Goal: Task Accomplishment & Management: Complete application form

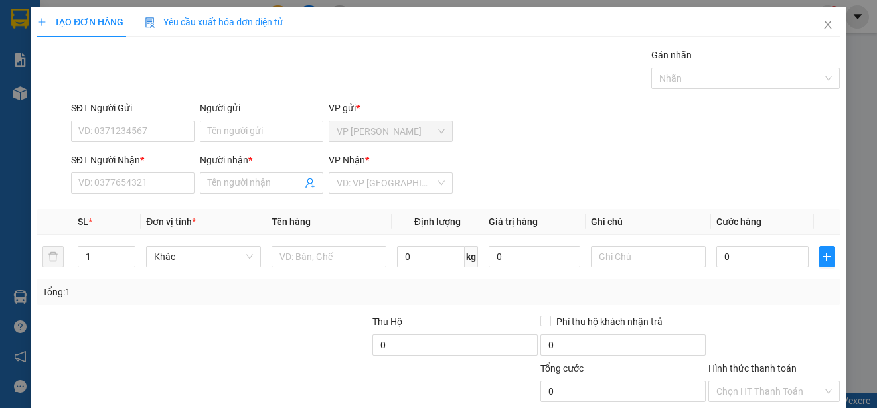
click at [290, 130] on input "Người gửi" at bounding box center [261, 131] width 123 height 21
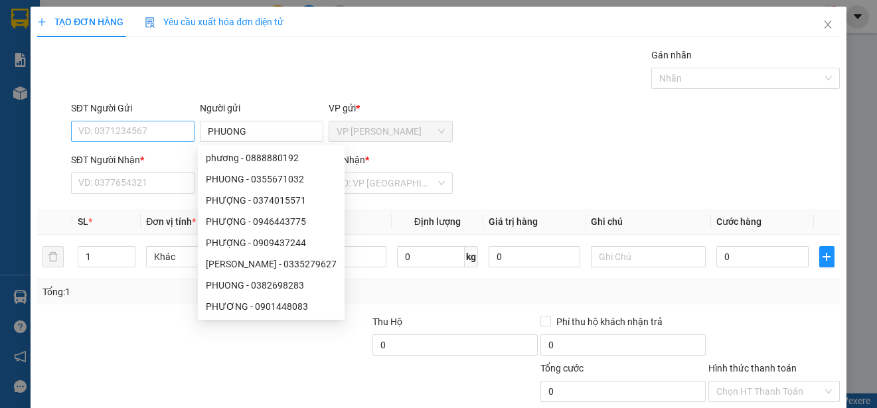
type input "PHUONG"
click at [156, 130] on input "SĐT Người Gửi" at bounding box center [132, 131] width 123 height 21
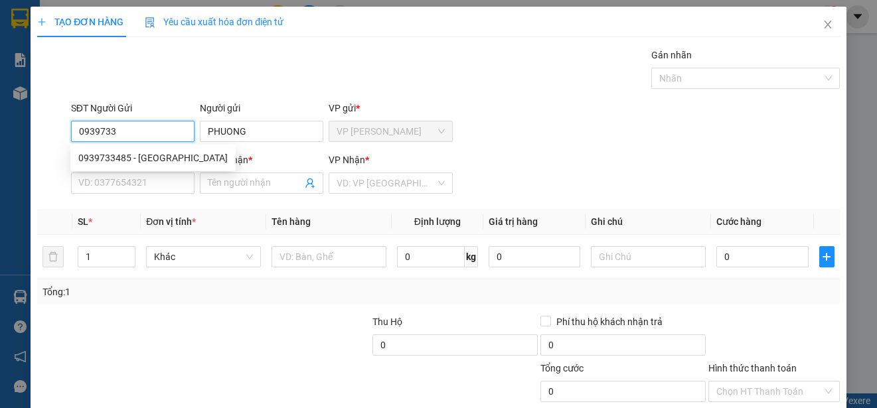
click at [157, 157] on div "0939733485 - [GEOGRAPHIC_DATA]" at bounding box center [152, 158] width 149 height 15
type input "0939733485"
type input "0909246070"
type input "THU"
type input "40.000"
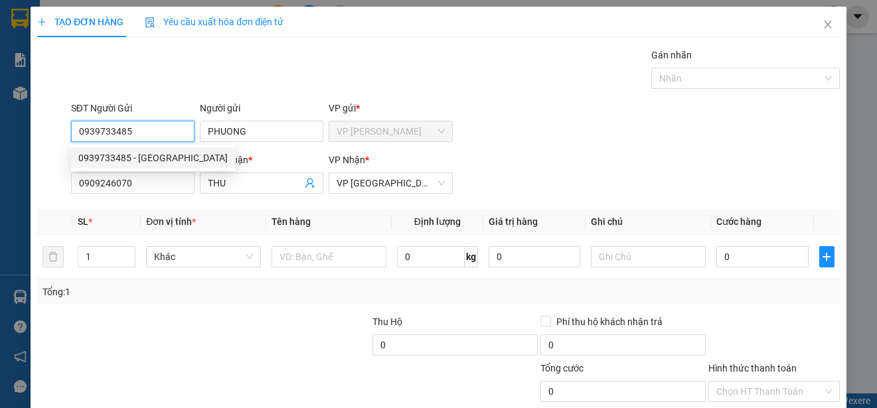
type input "40.000"
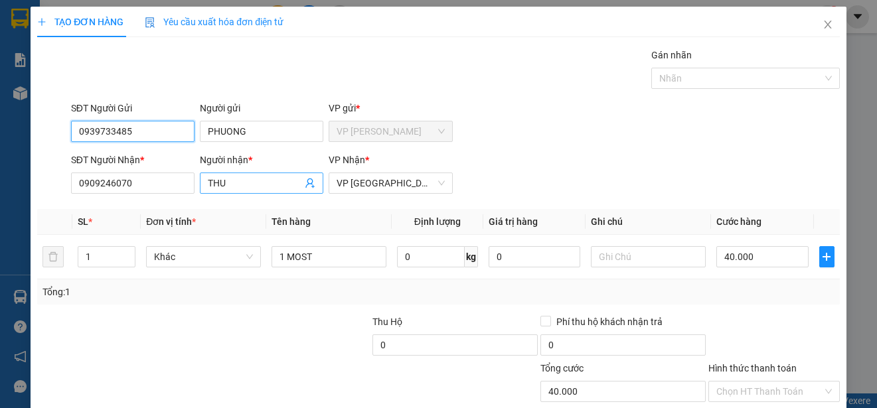
type input "0939733485"
click at [229, 180] on input "THU" at bounding box center [255, 183] width 94 height 15
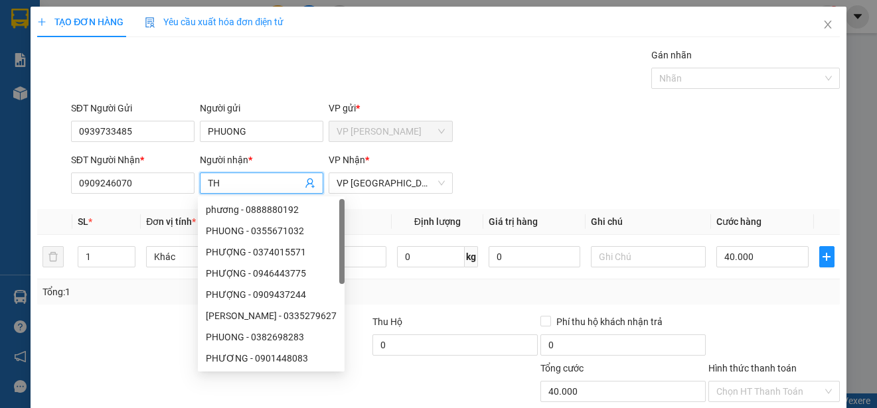
type input "T"
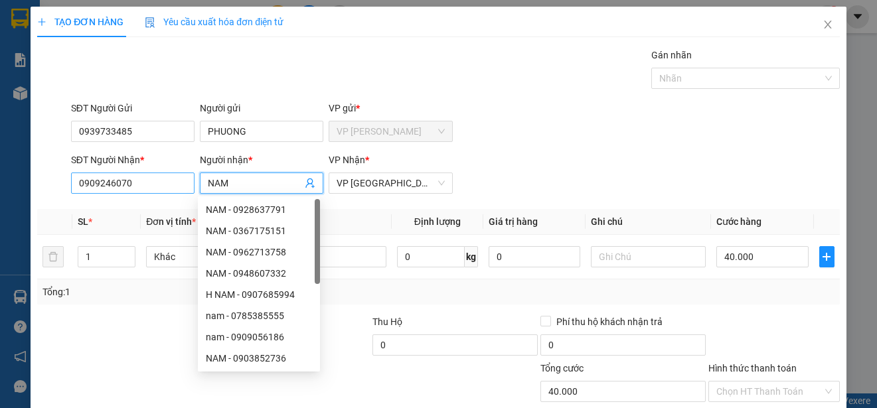
type input "NAM"
click at [169, 177] on input "0909246070" at bounding box center [132, 183] width 123 height 21
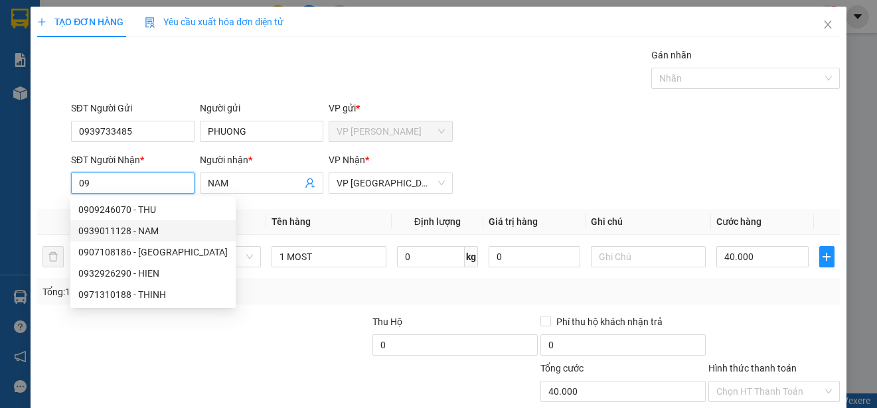
click at [148, 227] on div "0939011128 - NAM" at bounding box center [152, 231] width 149 height 15
type input "0939011128"
type input "80.000"
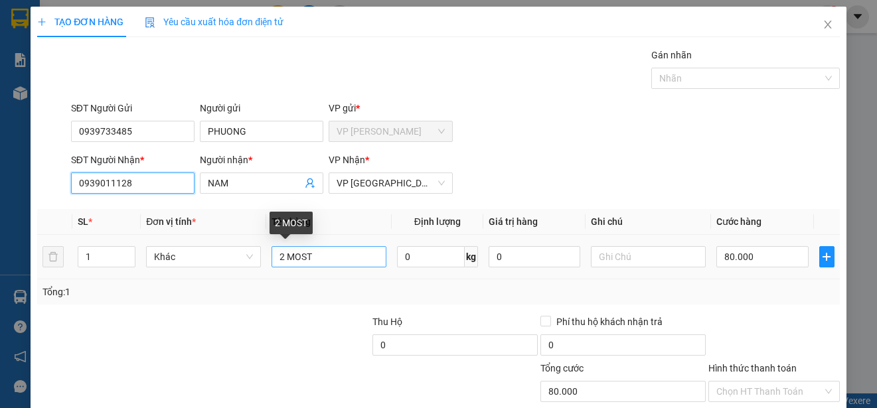
type input "0939011128"
click at [281, 258] on input "2 MOST" at bounding box center [329, 256] width 115 height 21
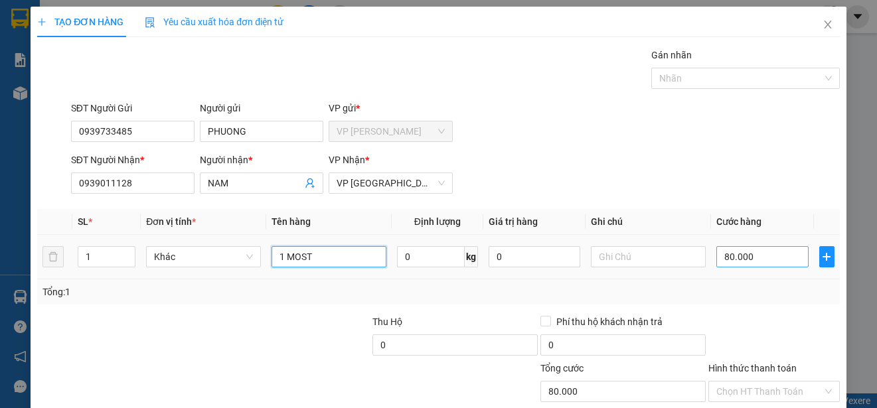
type input "1 MOST"
click at [716, 259] on input "80.000" at bounding box center [762, 256] width 92 height 21
type input "0"
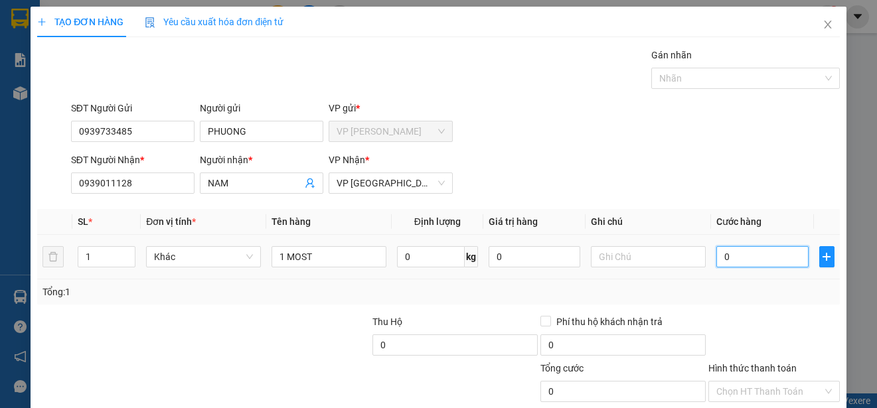
click at [716, 259] on input "0" at bounding box center [762, 256] width 92 height 21
type input "50"
type input "500"
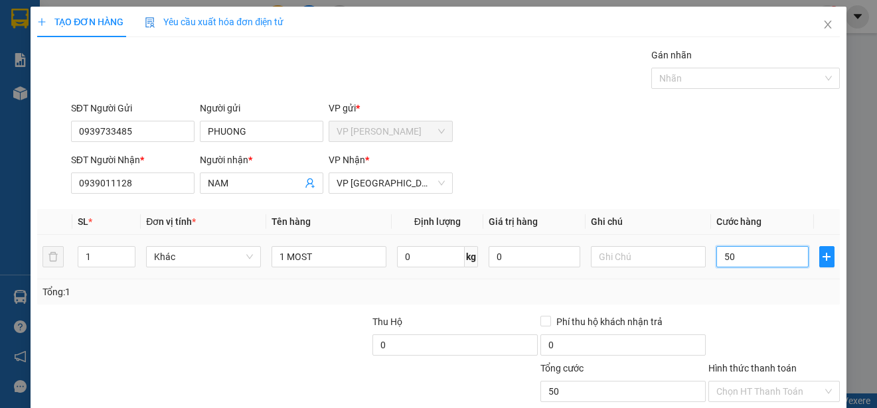
type input "500"
type input "5.000"
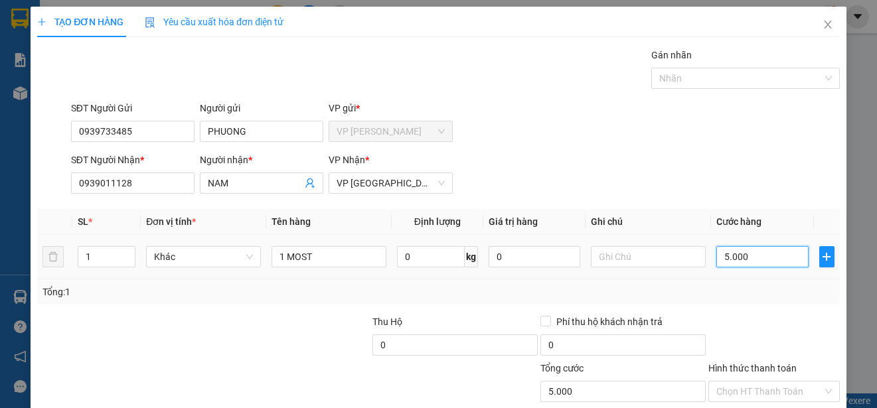
type input "50.000"
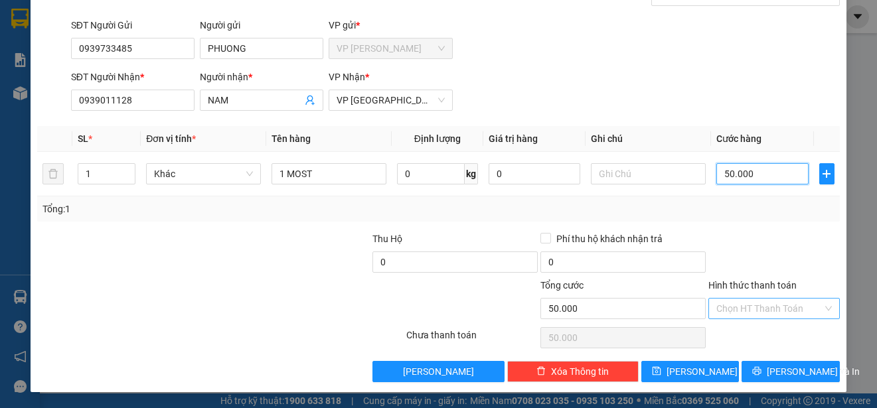
type input "50.000"
click at [790, 305] on input "Hình thức thanh toán" at bounding box center [769, 309] width 106 height 20
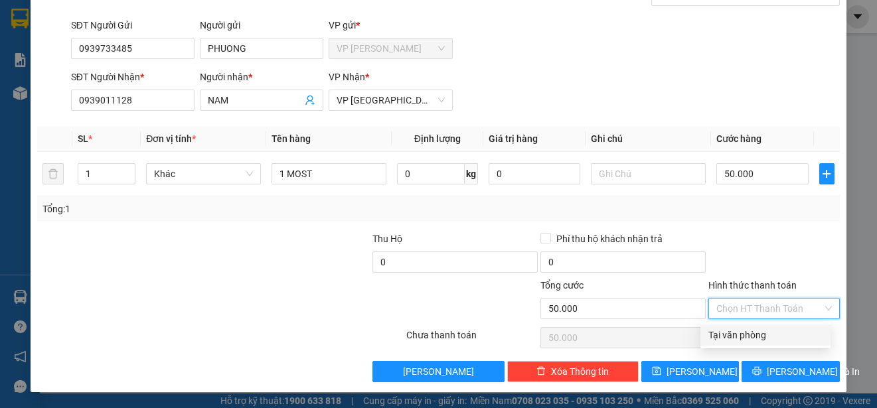
click at [789, 336] on div "Tại văn phòng" at bounding box center [765, 335] width 114 height 15
type input "0"
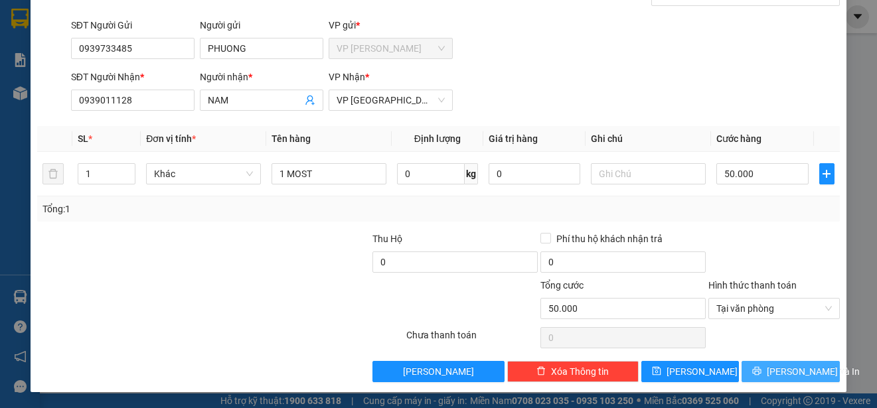
click at [792, 371] on span "[PERSON_NAME] và In" at bounding box center [813, 372] width 93 height 15
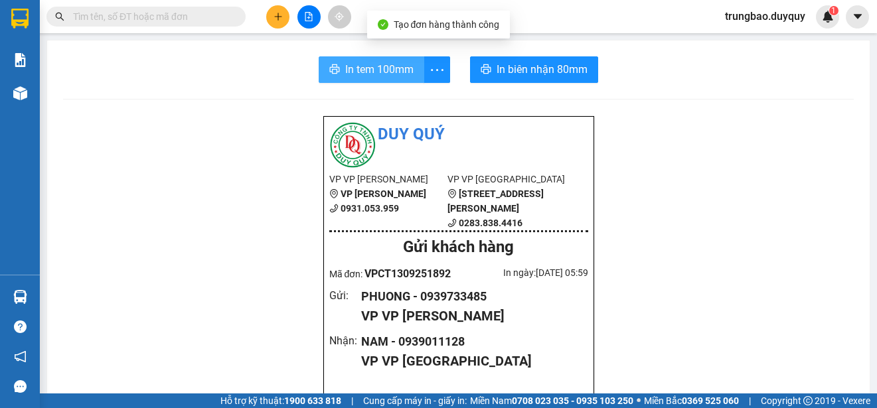
click at [377, 76] on span "In tem 100mm" at bounding box center [379, 69] width 68 height 17
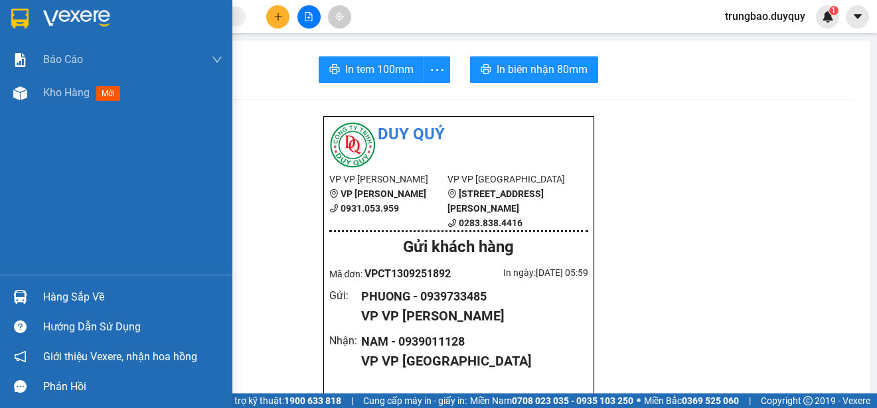
click at [23, 16] on img at bounding box center [19, 19] width 17 height 20
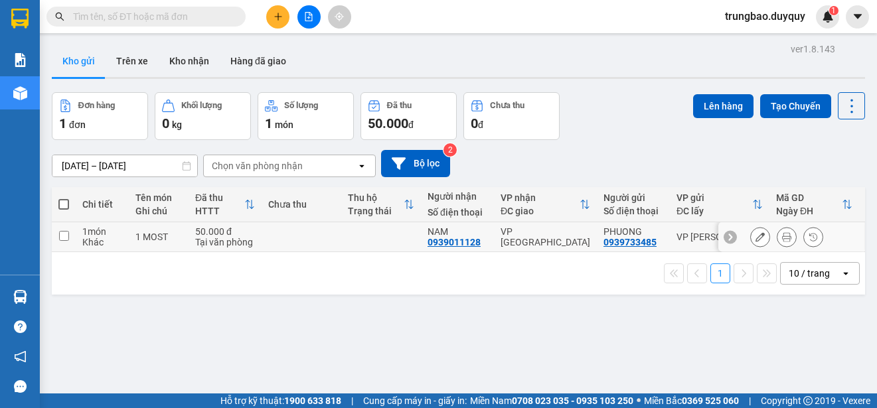
click at [66, 236] on input "checkbox" at bounding box center [64, 236] width 10 height 10
checkbox input "true"
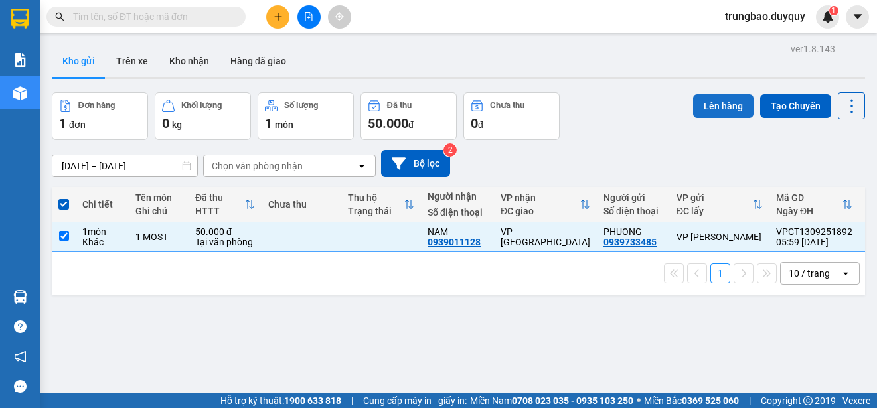
click at [715, 110] on button "Lên hàng" at bounding box center [723, 106] width 60 height 24
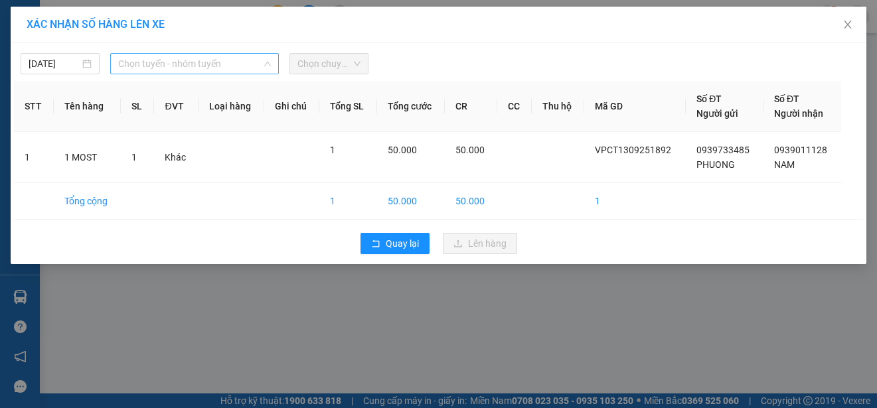
click at [243, 64] on span "Chọn tuyến - nhóm tuyến" at bounding box center [194, 64] width 153 height 20
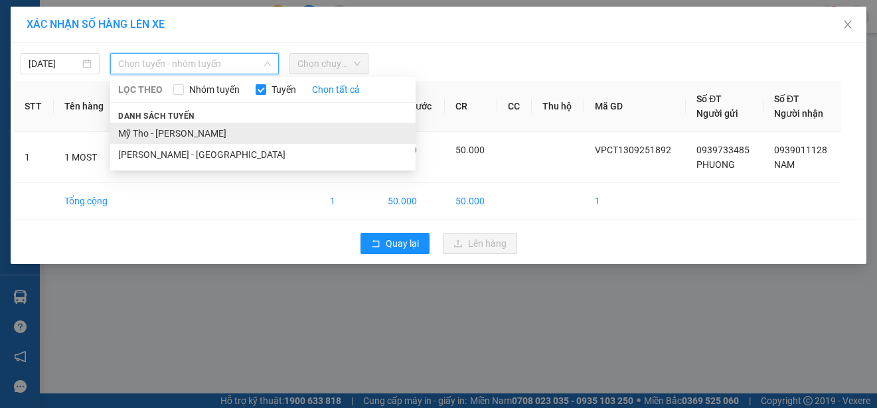
click at [218, 128] on li "Mỹ Tho - [PERSON_NAME]" at bounding box center [262, 133] width 305 height 21
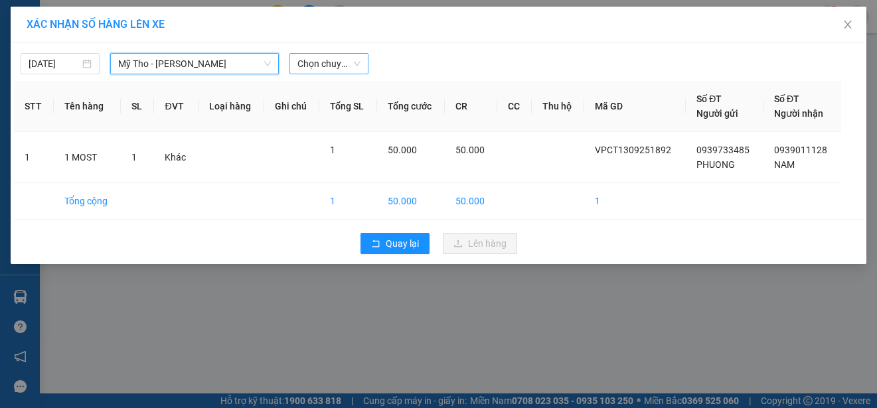
click at [349, 63] on span "Chọn chuyến" at bounding box center [328, 64] width 63 height 20
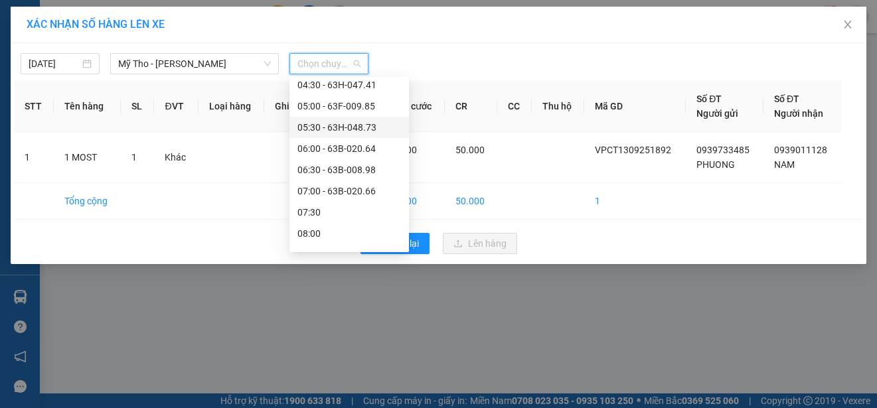
scroll to position [66, 0]
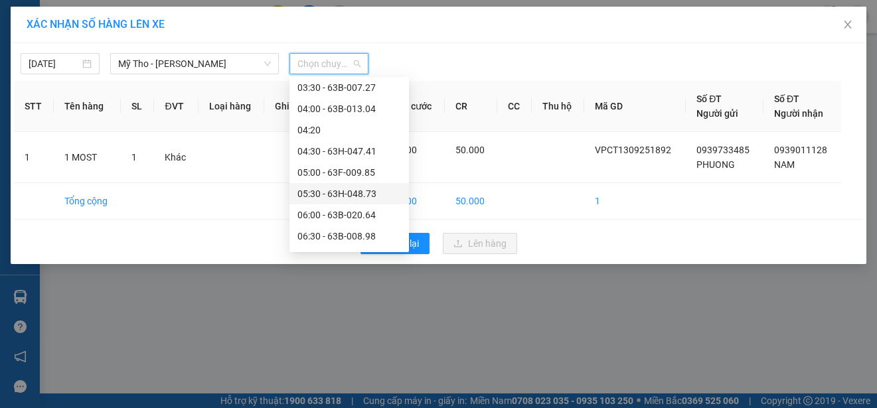
click at [376, 189] on div "05:30 - 63H-048.73" at bounding box center [349, 194] width 104 height 15
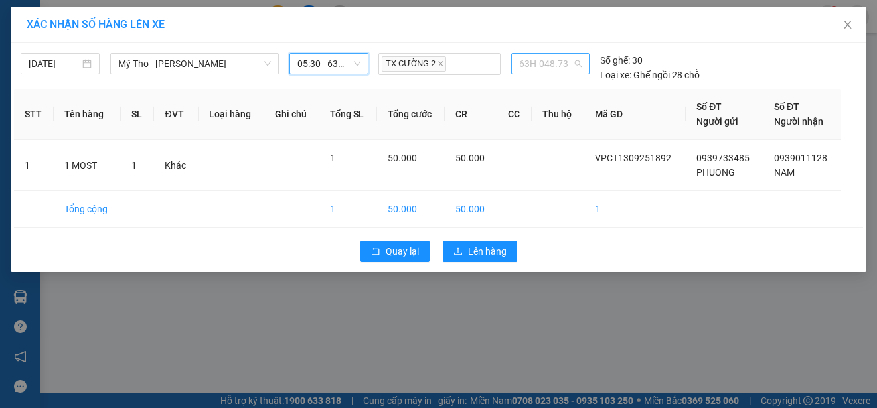
click at [514, 64] on div "63H-048.73" at bounding box center [550, 63] width 78 height 21
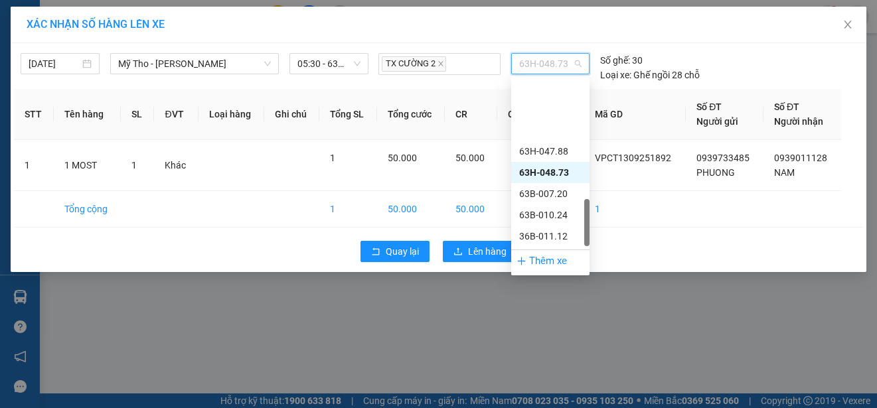
scroll to position [547, 0]
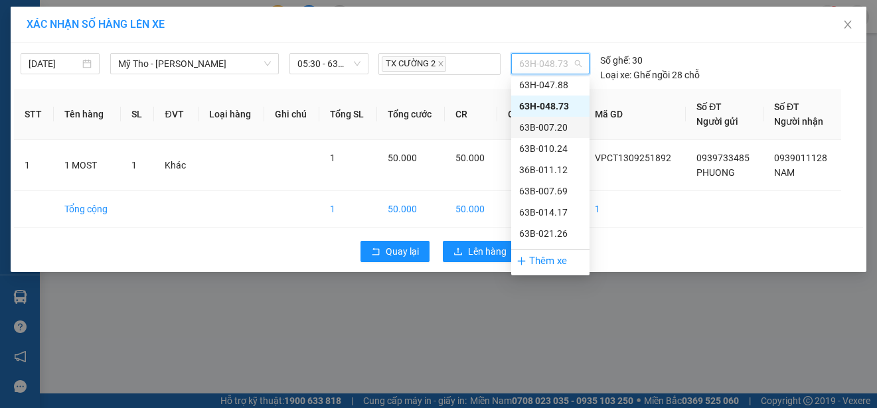
click at [556, 127] on div "63B-007.20" at bounding box center [550, 127] width 62 height 15
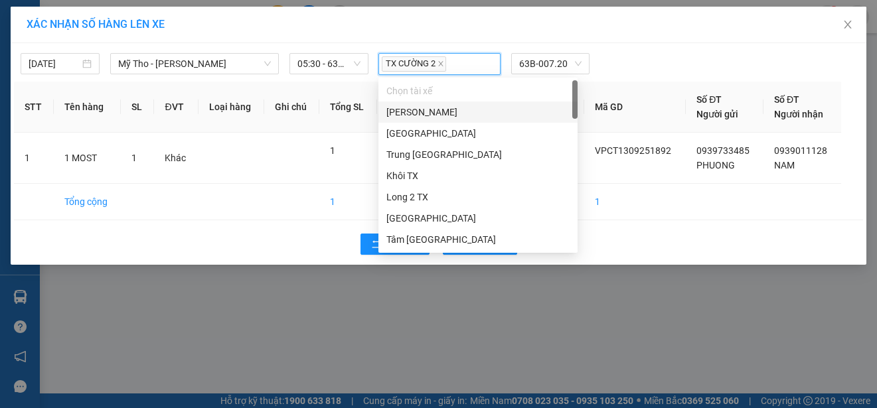
click at [448, 64] on input "search" at bounding box center [449, 64] width 3 height 16
click at [408, 239] on div "Tâm [GEOGRAPHIC_DATA]" at bounding box center [477, 239] width 183 height 15
click at [411, 240] on div "Tâm [GEOGRAPHIC_DATA]" at bounding box center [477, 239] width 183 height 15
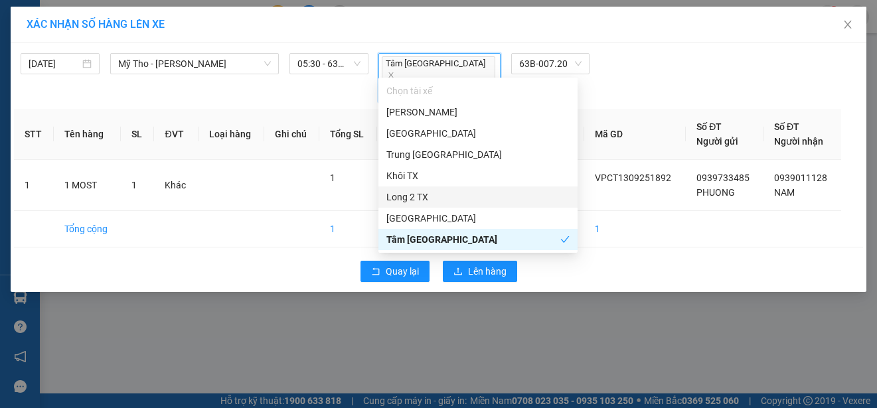
click at [659, 254] on div "Quay lại Lên hàng" at bounding box center [438, 271] width 849 height 35
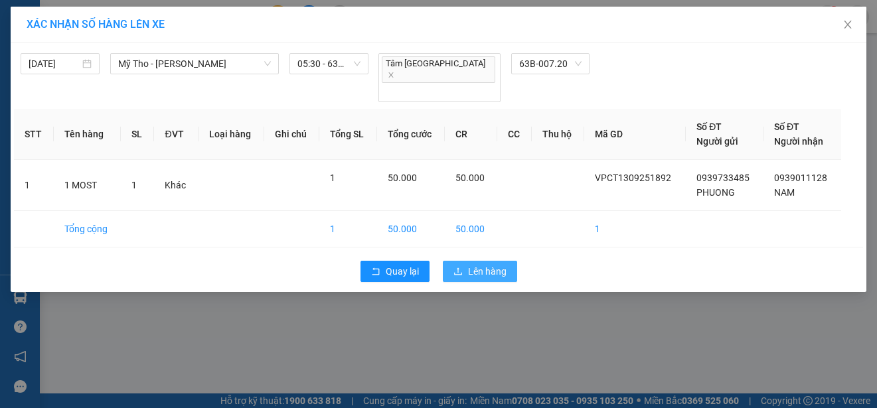
click at [506, 261] on button "Lên hàng" at bounding box center [480, 271] width 74 height 21
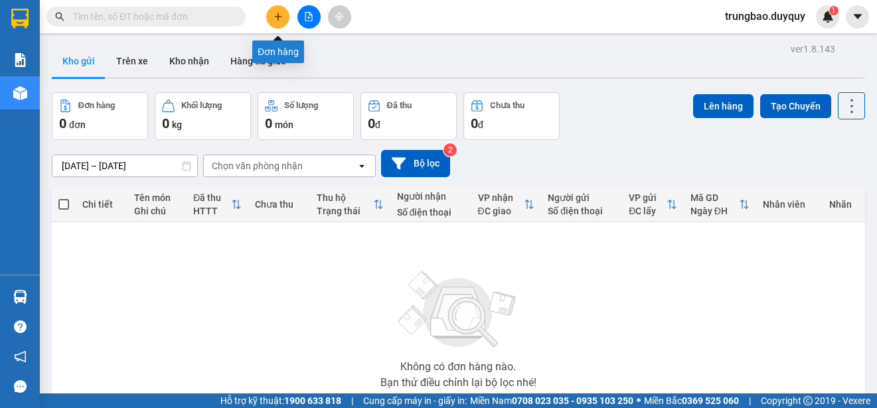
click at [282, 17] on icon "plus" at bounding box center [277, 16] width 7 height 1
